Goal: Task Accomplishment & Management: Use online tool/utility

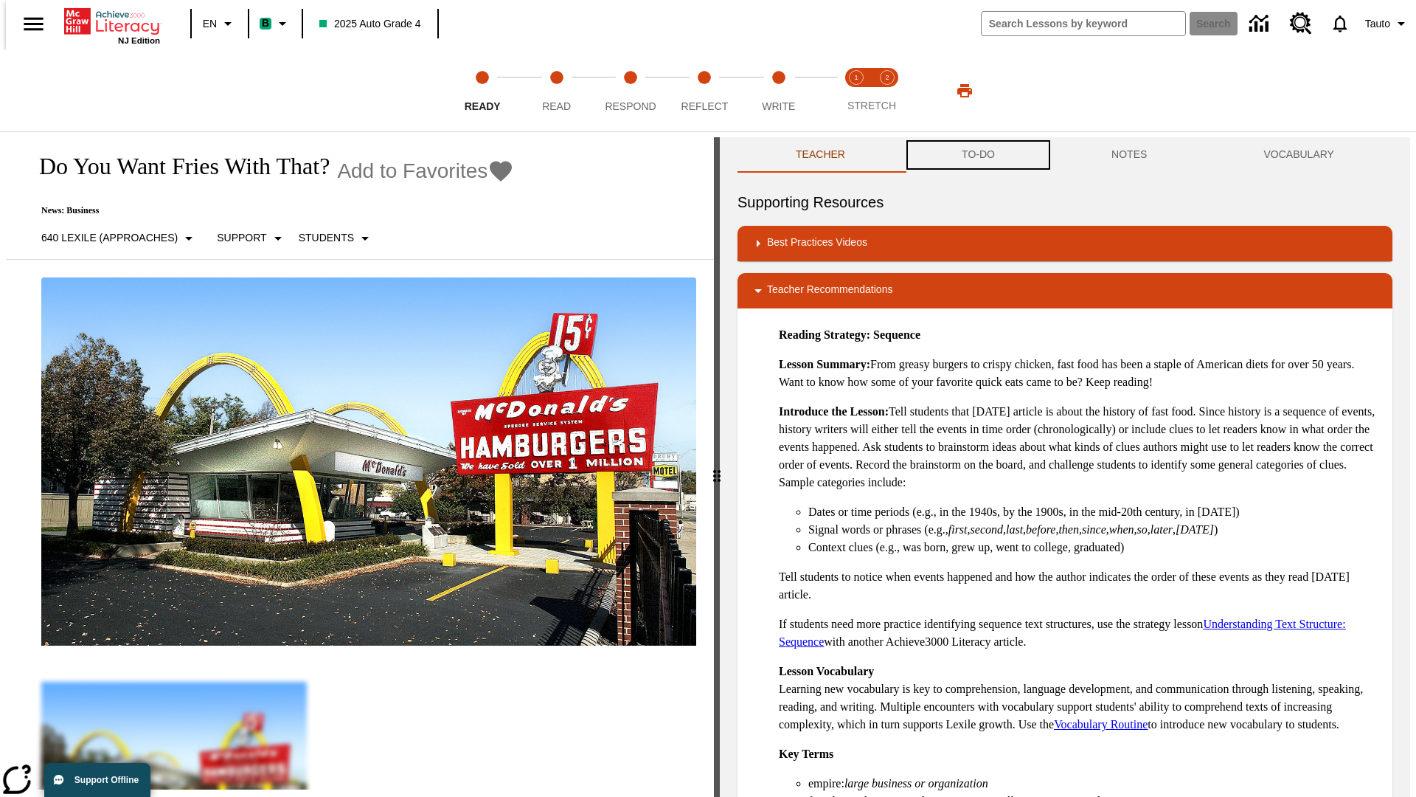
click at [977, 155] on button "TO-DO" at bounding box center [979, 154] width 150 height 35
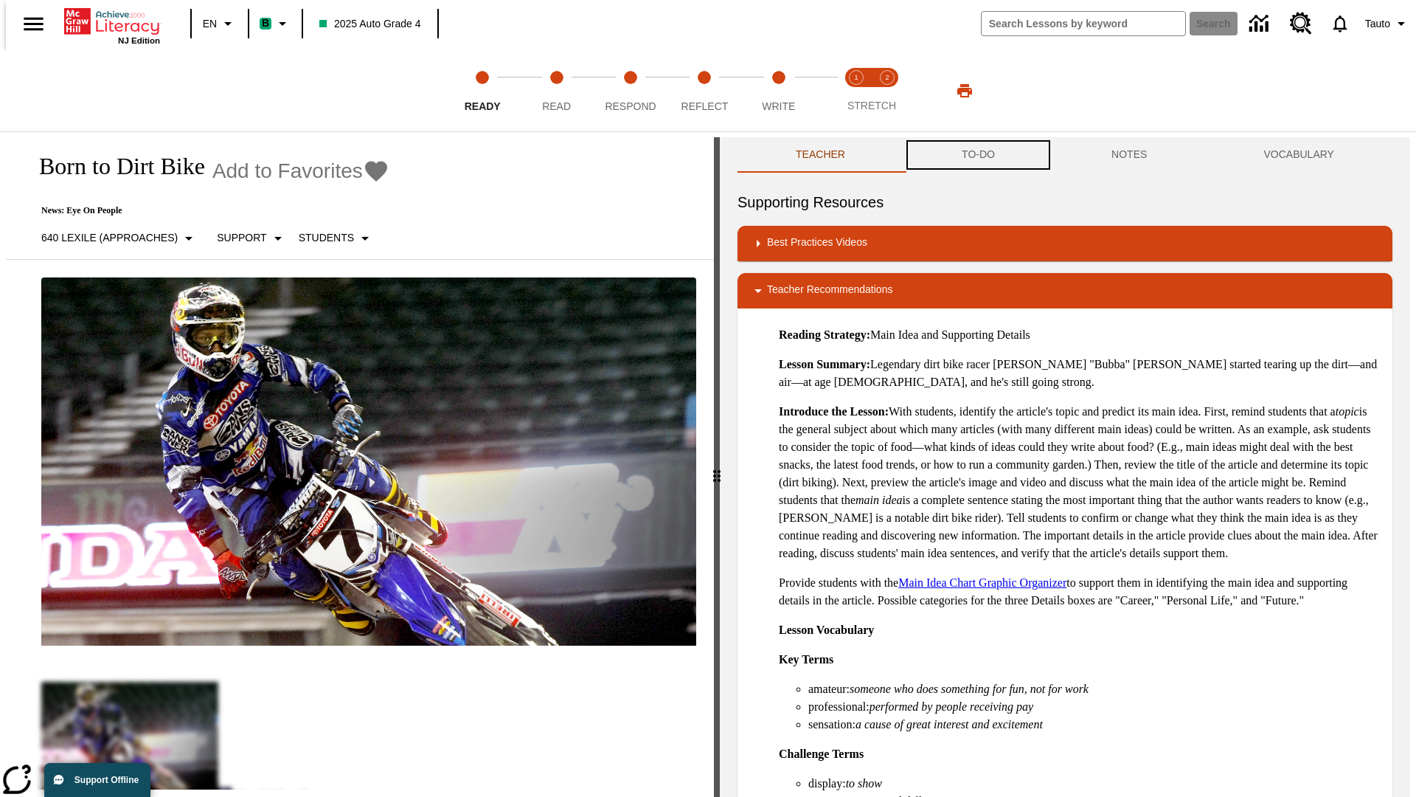
click at [977, 155] on button "TO-DO" at bounding box center [979, 154] width 150 height 35
